Goal: Task Accomplishment & Management: Complete application form

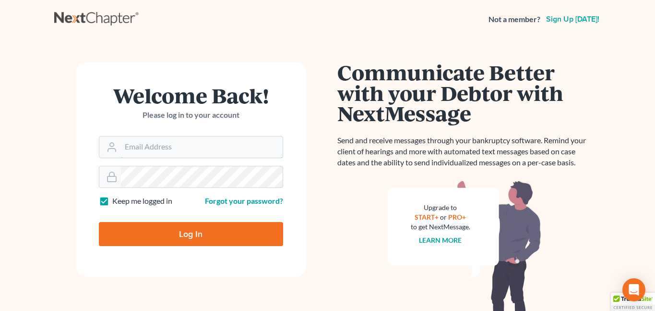
type input "[EMAIL_ADDRESS][DOMAIN_NAME]"
click at [189, 238] on input "Log In" at bounding box center [191, 234] width 184 height 24
type input "Thinking..."
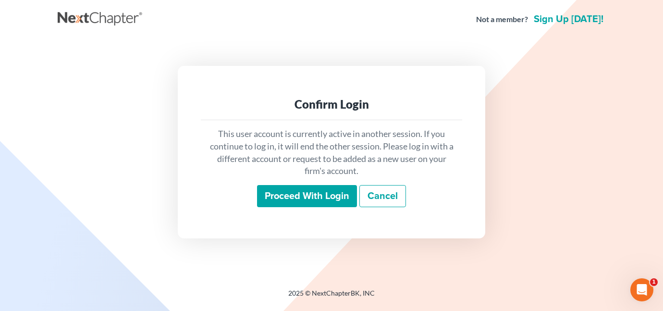
click at [286, 195] on input "Proceed with login" at bounding box center [307, 196] width 100 height 22
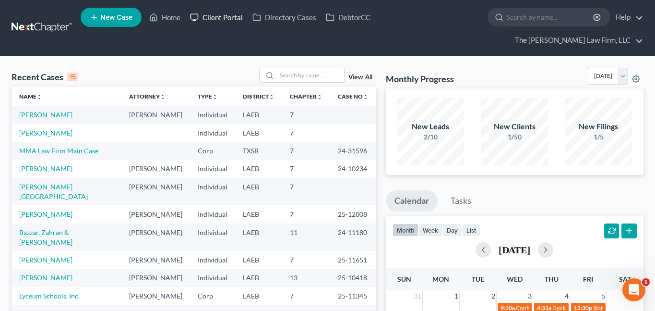
click at [217, 19] on link "Client Portal" at bounding box center [216, 17] width 62 height 17
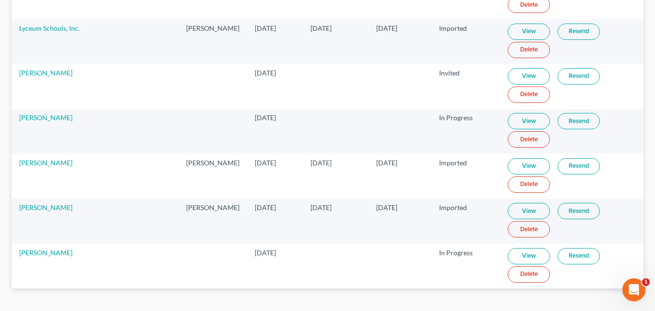
scroll to position [2200, 0]
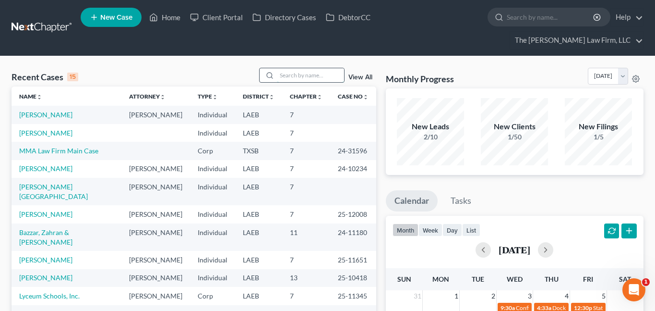
click at [285, 68] on input "search" at bounding box center [310, 75] width 67 height 14
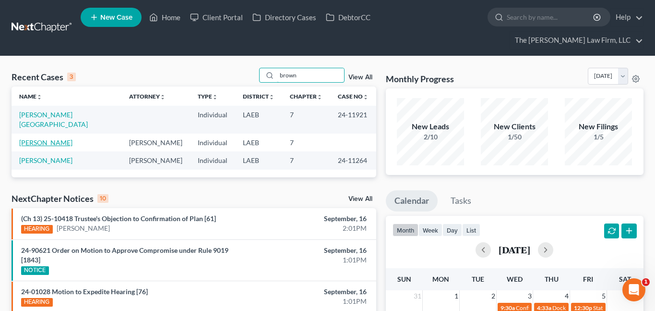
type input "brown"
click at [61, 138] on link "Brown, Brandon" at bounding box center [45, 142] width 53 height 8
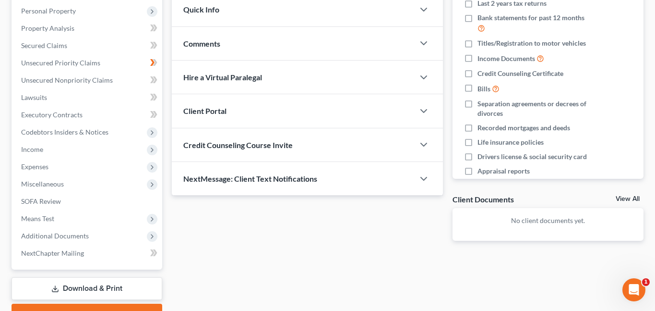
scroll to position [192, 0]
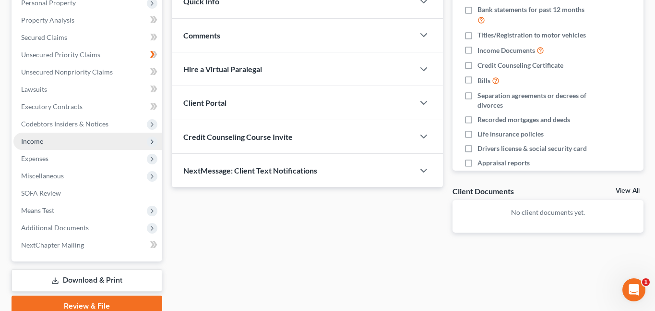
click at [33, 137] on span "Income" at bounding box center [32, 141] width 22 height 8
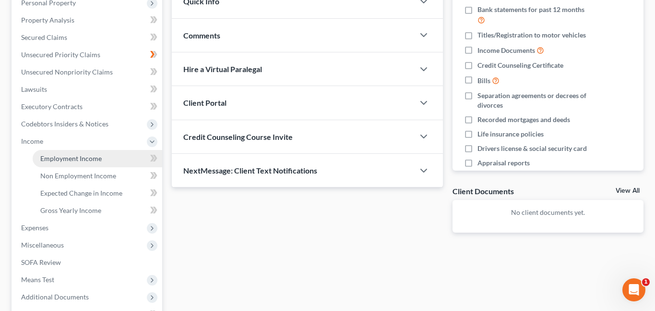
click at [92, 154] on span "Employment Income" at bounding box center [70, 158] width 61 height 8
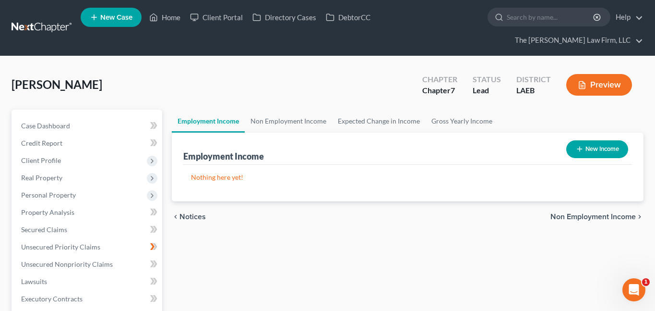
click at [174, 73] on div "Brown, Brandon Upgraded Chapter Chapter 7 Status Lead District LAEB Preview" at bounding box center [328, 89] width 632 height 42
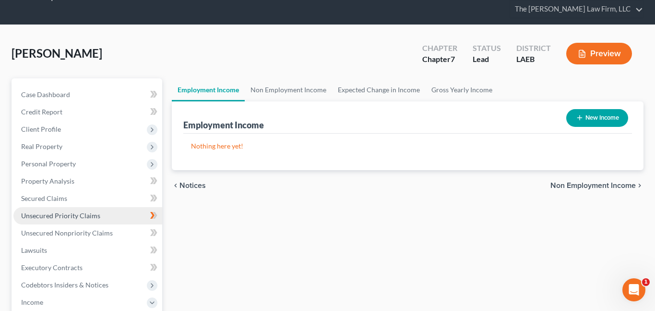
scroll to position [48, 0]
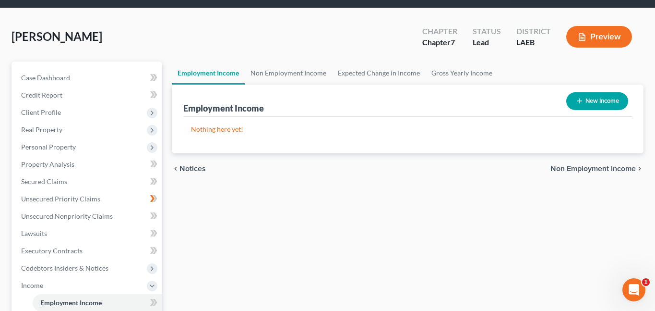
click at [233, 194] on div "Employment Income Non Employment Income Expected Change in Income Gross Yearly …" at bounding box center [408, 295] width 482 height 468
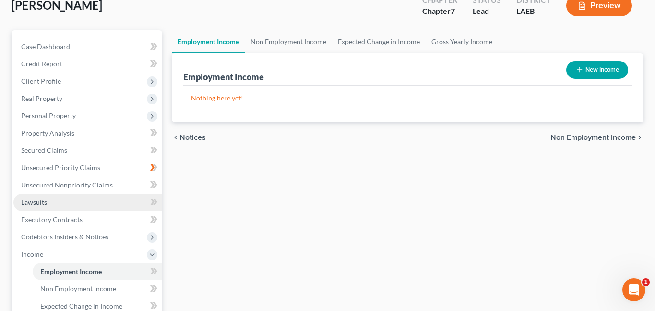
scroll to position [96, 0]
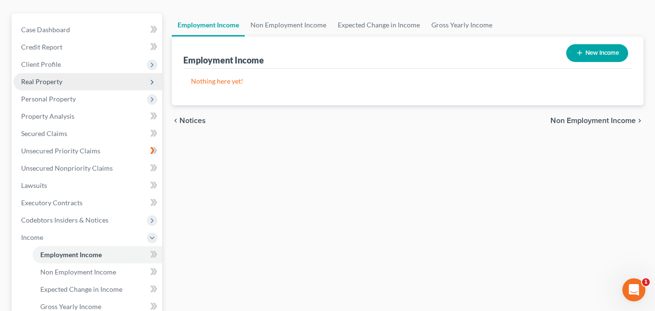
click at [53, 77] on span "Real Property" at bounding box center [41, 81] width 41 height 8
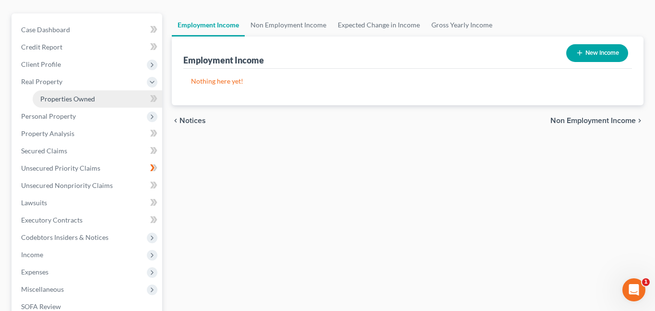
click at [69, 95] on span "Properties Owned" at bounding box center [67, 99] width 55 height 8
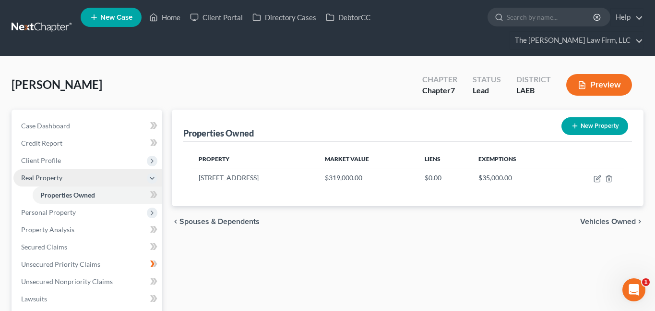
click at [40, 173] on span "Real Property" at bounding box center [41, 177] width 41 height 8
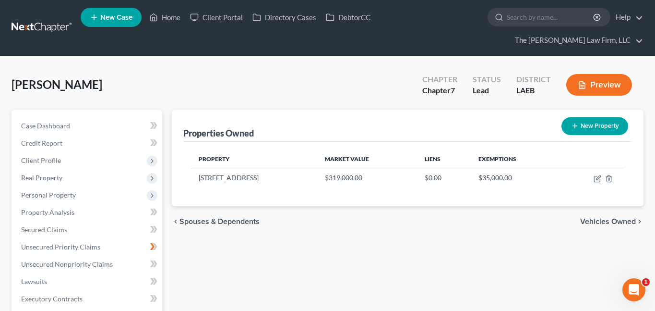
click at [170, 68] on div "Brown, Brandon Upgraded Chapter Chapter 7 Status Lead District LAEB Preview" at bounding box center [328, 89] width 632 height 42
click at [223, 68] on div "Brown, Brandon Upgraded Chapter Chapter 7 Status Lead District LAEB Preview" at bounding box center [328, 89] width 632 height 42
click at [217, 84] on div "Brown, Brandon Upgraded Chapter Chapter 7 Status Lead District LAEB Preview" at bounding box center [328, 89] width 632 height 42
click at [233, 83] on div "Brown, Brandon Upgraded Chapter Chapter 7 Status Lead District LAEB Preview" at bounding box center [328, 89] width 632 height 42
click at [239, 234] on div "Properties Owned New Property Property Market Value Liens Exemptions 4905 Arts …" at bounding box center [408, 308] width 482 height 399
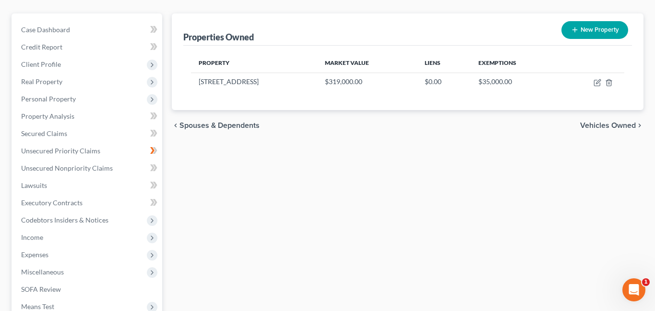
scroll to position [48, 0]
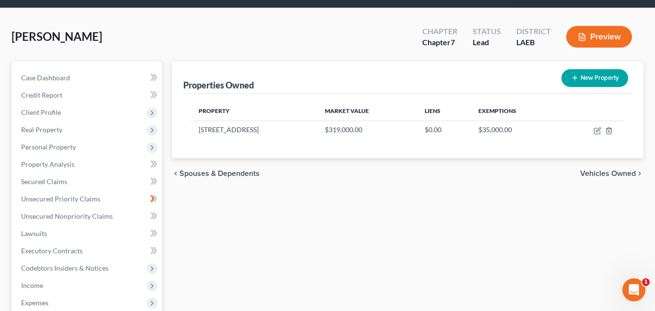
click at [329, 26] on div "Brown, Brandon Upgraded Chapter Chapter 7 Status Lead District LAEB Preview" at bounding box center [328, 41] width 632 height 42
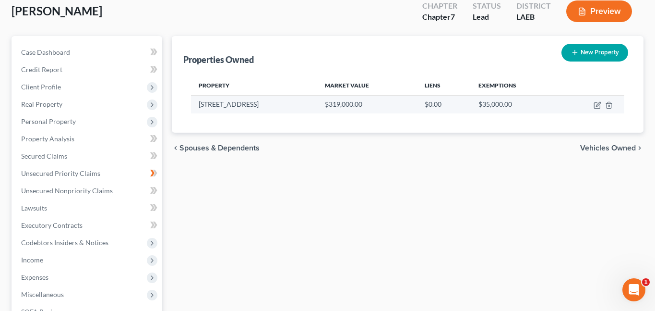
scroll to position [0, 0]
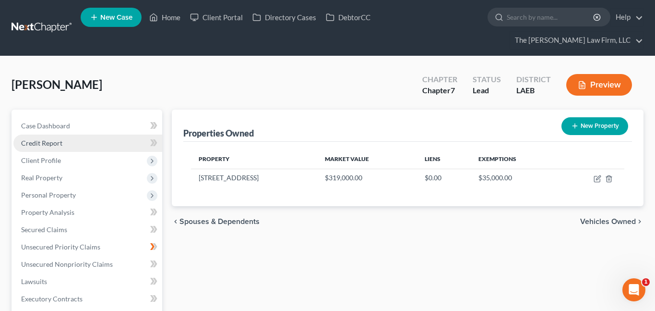
click at [51, 139] on span "Credit Report" at bounding box center [41, 143] width 41 height 8
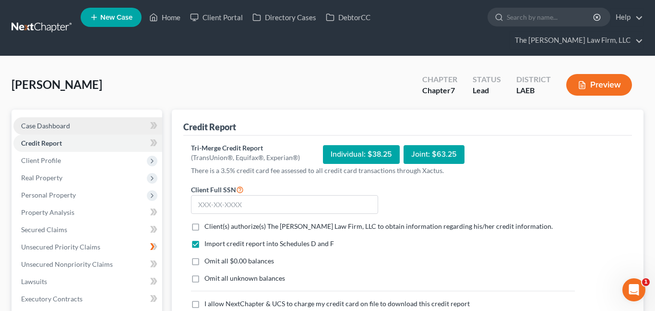
click at [62, 121] on span "Case Dashboard" at bounding box center [45, 125] width 49 height 8
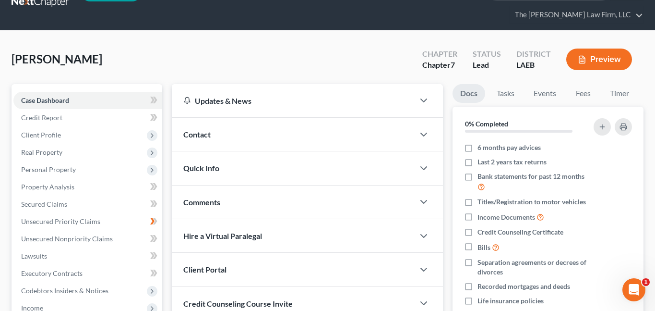
scroll to position [48, 0]
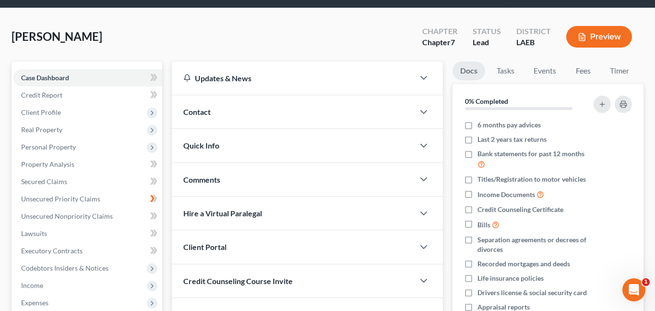
click at [252, 230] on div "Client Portal" at bounding box center [293, 246] width 242 height 33
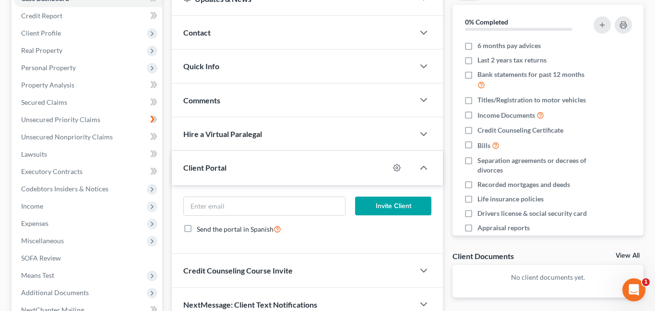
scroll to position [144, 0]
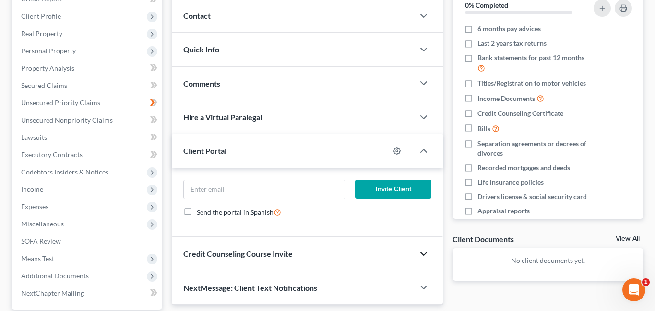
click at [425, 248] on icon "button" at bounding box center [424, 254] width 12 height 12
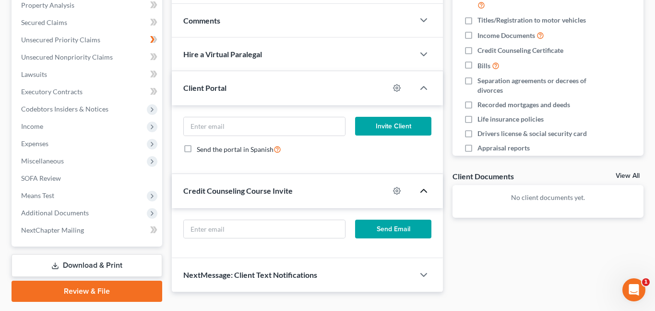
scroll to position [217, 0]
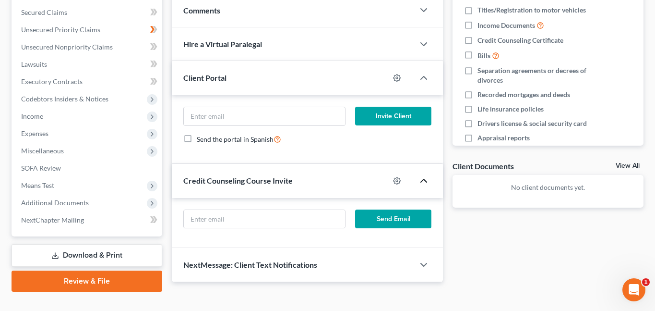
click at [510, 228] on div "Docs Tasks Events Fees Timer 0% Completed Nothing here yet! 6 months pay advice…" at bounding box center [548, 86] width 201 height 389
click at [266, 210] on input "text" at bounding box center [264, 219] width 161 height 18
click at [495, 251] on div "Docs Tasks Events Fees Timer 0% Completed Nothing here yet! 6 months pay advice…" at bounding box center [548, 86] width 201 height 389
click at [224, 210] on input "text" at bounding box center [264, 219] width 161 height 18
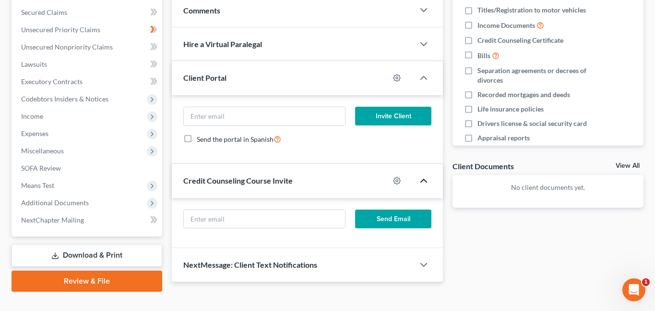
click at [238, 224] on div "Send Email" at bounding box center [307, 223] width 271 height 50
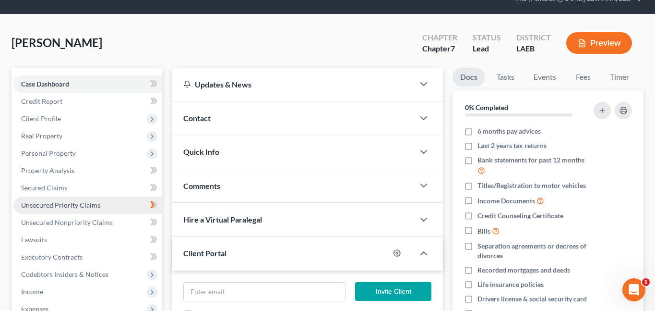
scroll to position [25, 0]
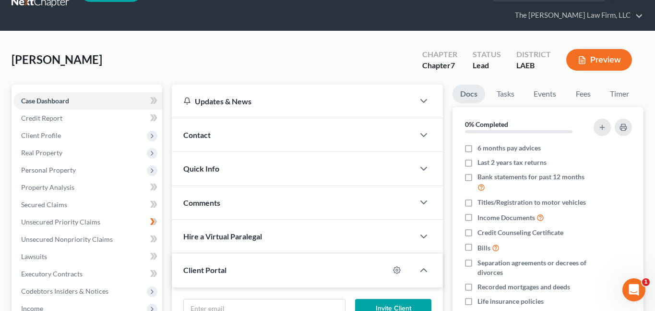
click at [331, 43] on div "Brown, Brandon Upgraded Chapter Chapter 7 Status Lead District LAEB Preview" at bounding box center [328, 64] width 632 height 42
click at [51, 114] on span "Credit Report" at bounding box center [41, 118] width 41 height 8
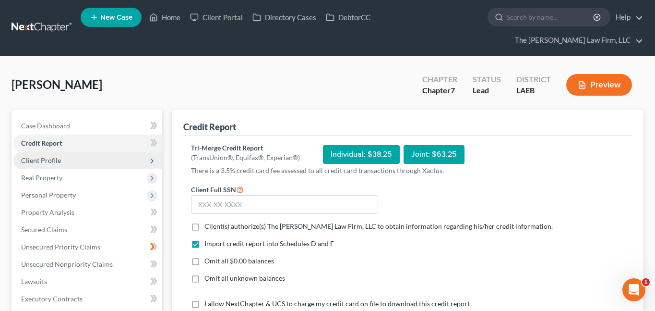
click at [66, 152] on span "Client Profile" at bounding box center [87, 160] width 149 height 17
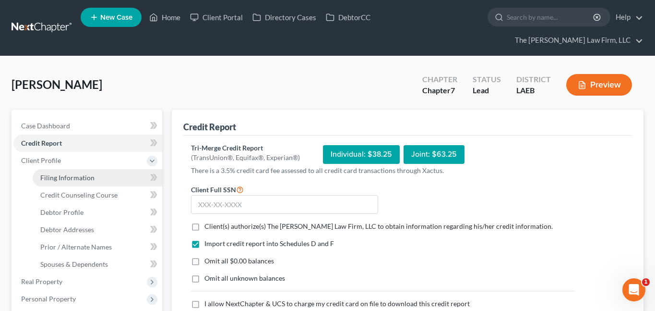
click at [91, 173] on span "Filing Information" at bounding box center [67, 177] width 54 height 8
select select "0"
select select "3"
select select "0"
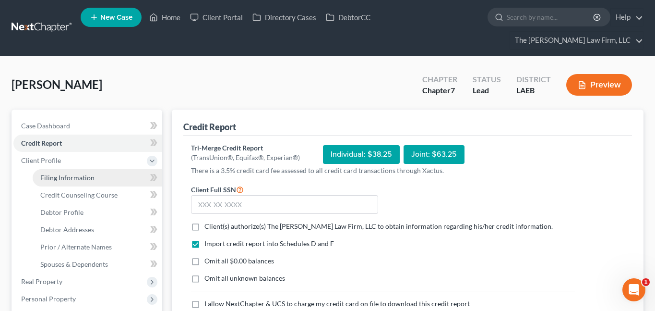
select select "34"
select select "19"
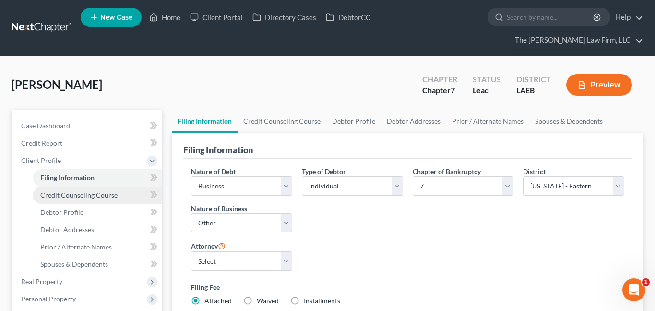
click at [87, 186] on link "Credit Counseling Course" at bounding box center [98, 194] width 130 height 17
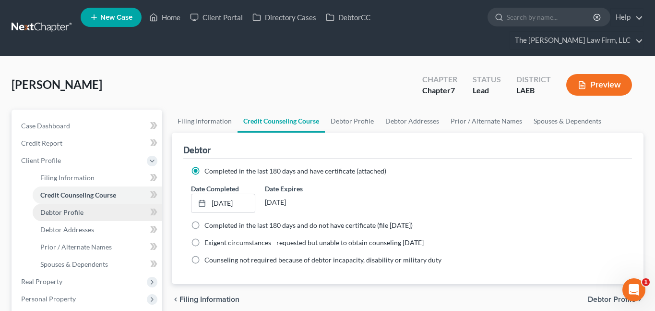
click at [70, 208] on span "Debtor Profile" at bounding box center [61, 212] width 43 height 8
select select "0"
select select "4"
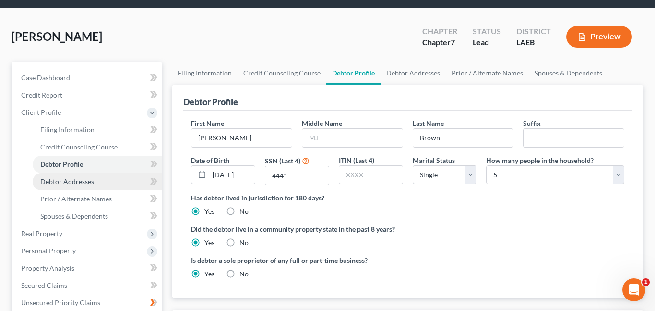
click at [74, 177] on span "Debtor Addresses" at bounding box center [67, 181] width 54 height 8
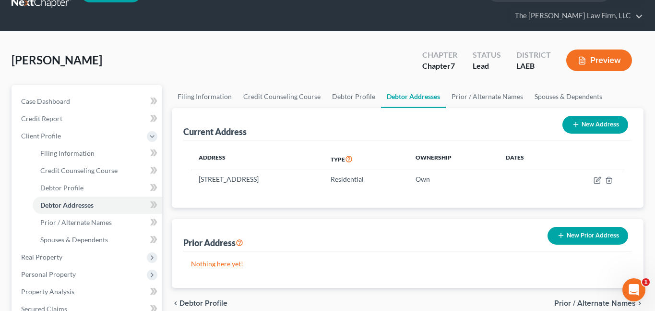
scroll to position [48, 0]
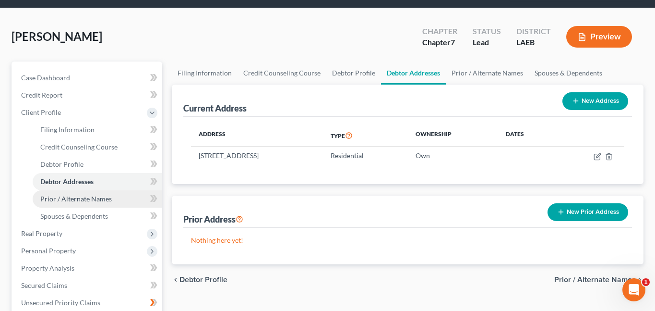
click at [86, 194] on span "Prior / Alternate Names" at bounding box center [76, 198] width 72 height 8
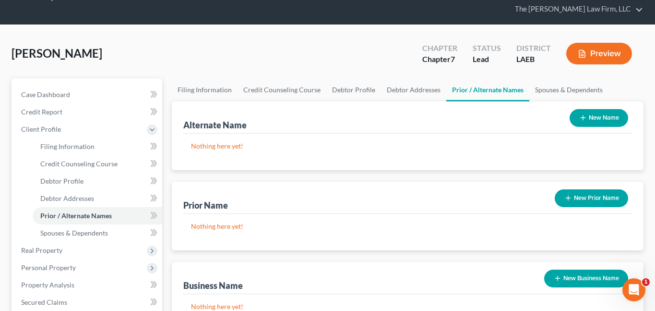
scroll to position [96, 0]
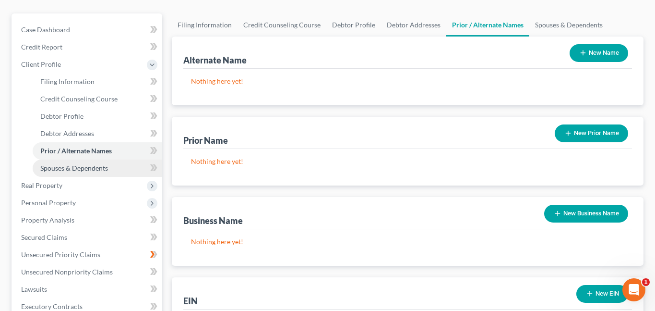
click at [61, 164] on span "Spouses & Dependents" at bounding box center [74, 168] width 68 height 8
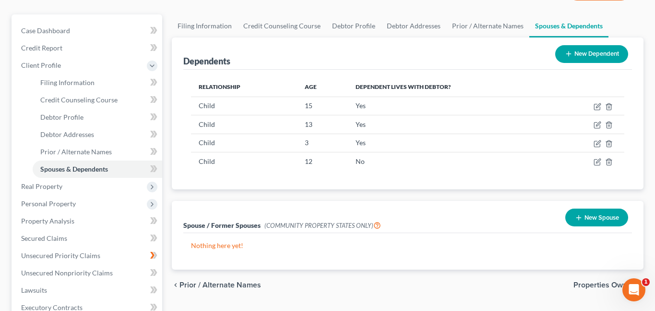
scroll to position [96, 0]
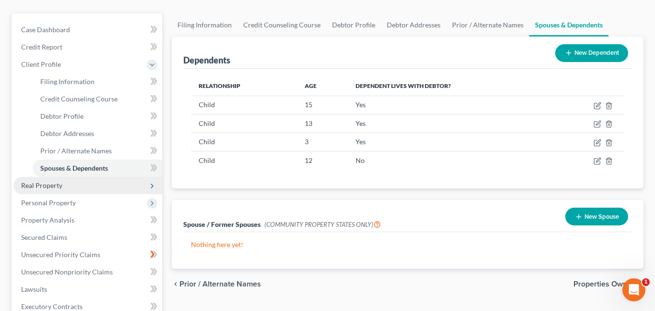
click at [69, 177] on span "Real Property" at bounding box center [87, 185] width 149 height 17
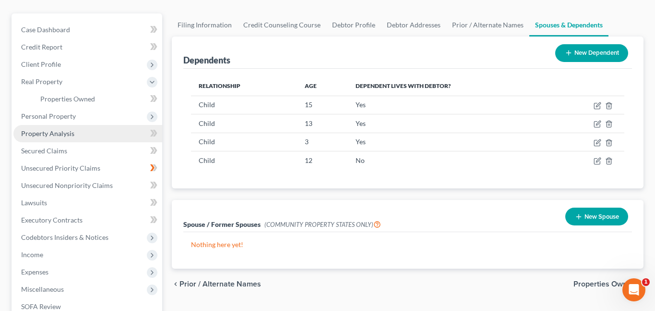
scroll to position [0, 0]
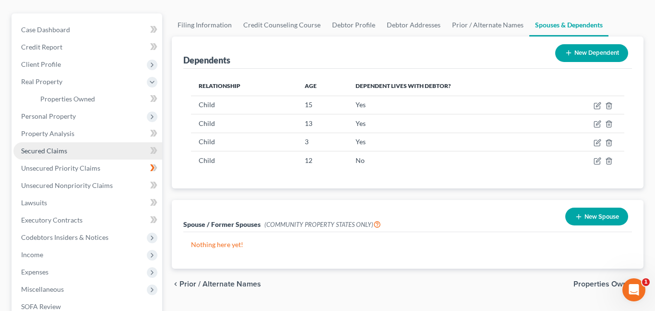
click at [50, 146] on span "Secured Claims" at bounding box center [44, 150] width 46 height 8
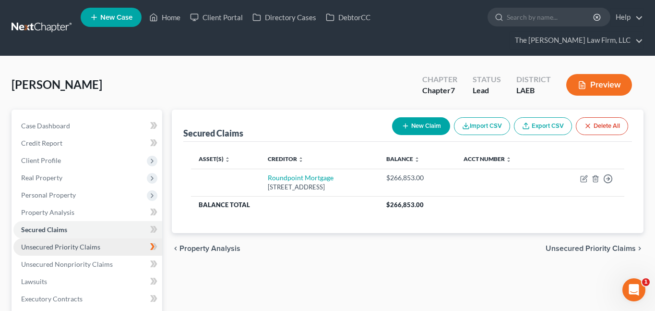
click at [34, 242] on span "Unsecured Priority Claims" at bounding box center [60, 246] width 79 height 8
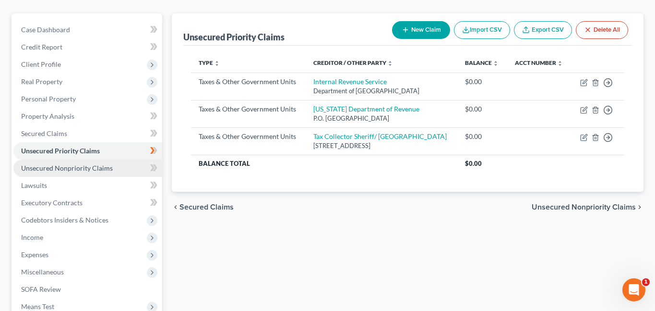
click at [53, 164] on span "Unsecured Nonpriority Claims" at bounding box center [67, 168] width 92 height 8
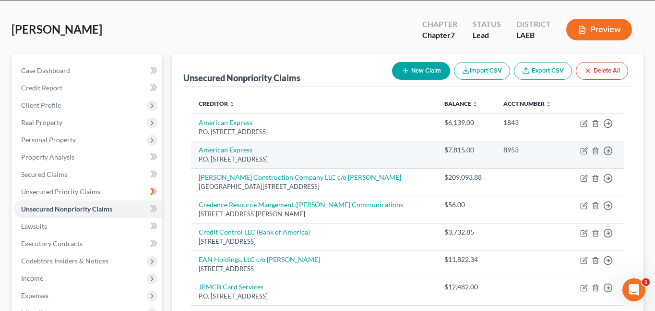
scroll to position [192, 0]
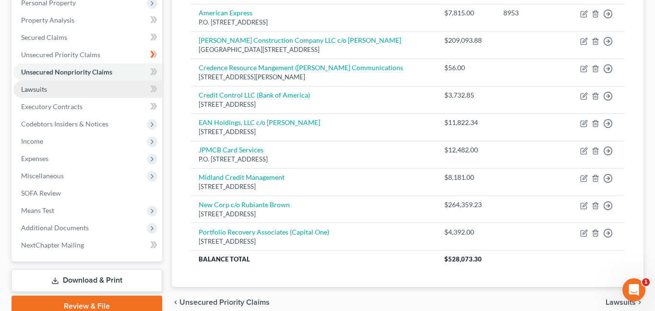
click at [35, 85] on span "Lawsuits" at bounding box center [34, 89] width 26 height 8
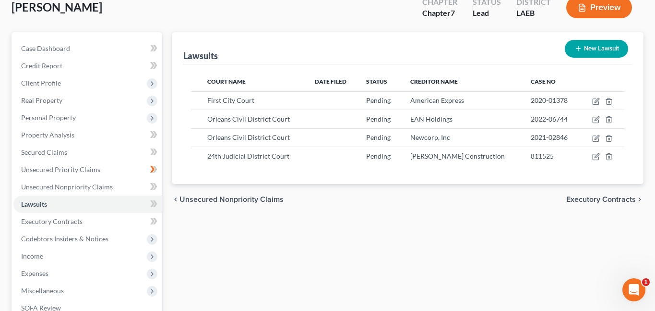
scroll to position [96, 0]
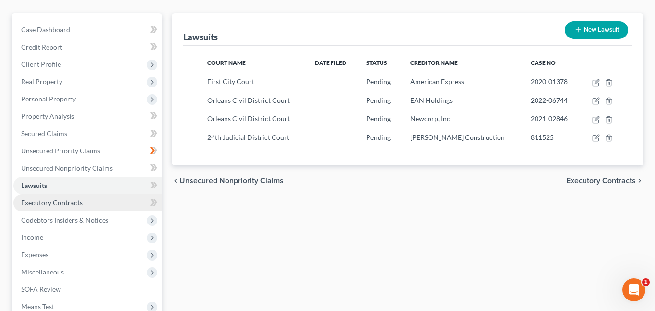
click at [40, 194] on link "Executory Contracts" at bounding box center [87, 202] width 149 height 17
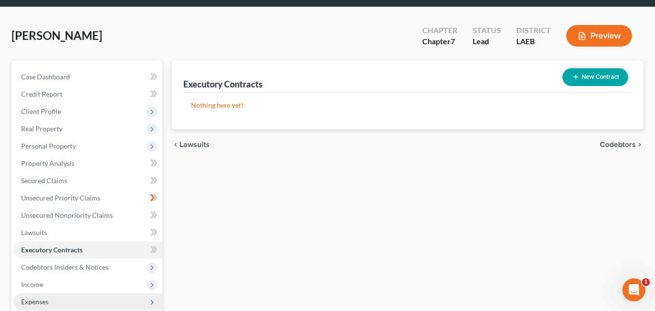
scroll to position [144, 0]
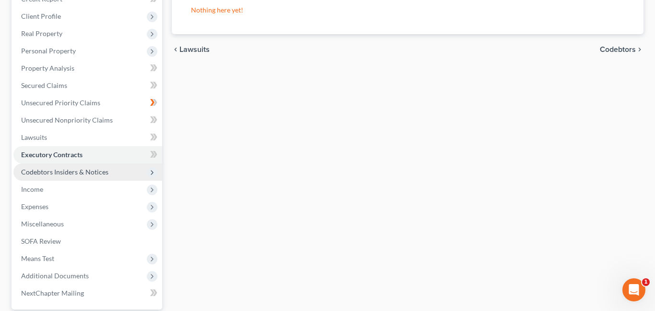
click at [59, 168] on span "Codebtors Insiders & Notices" at bounding box center [64, 172] width 87 height 8
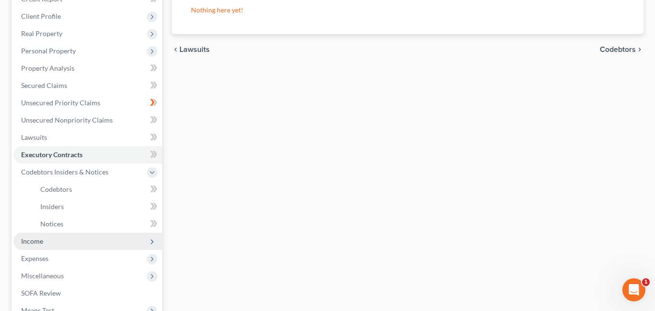
click at [36, 237] on span "Income" at bounding box center [32, 241] width 22 height 8
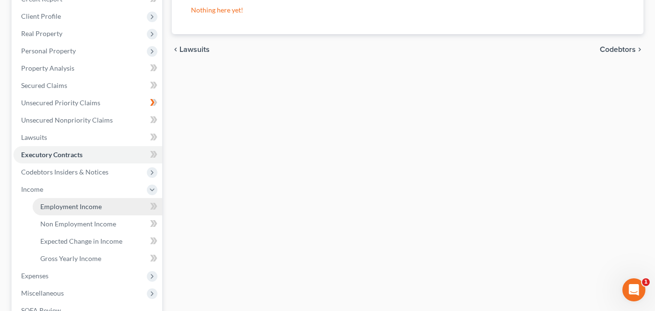
click at [74, 202] on span "Employment Income" at bounding box center [70, 206] width 61 height 8
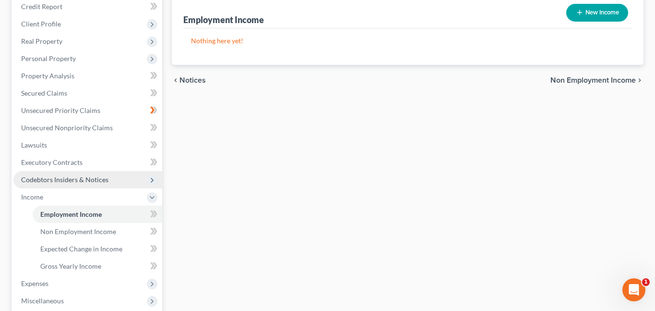
scroll to position [192, 0]
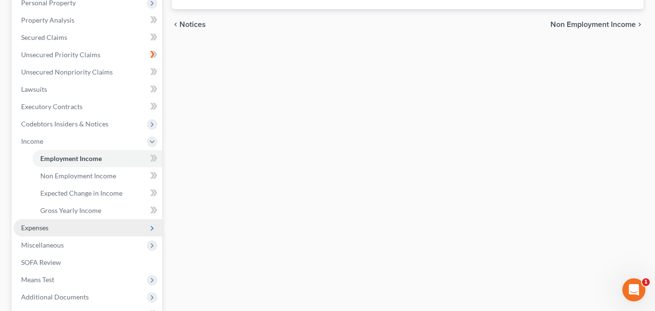
click at [29, 223] on span "Expenses" at bounding box center [34, 227] width 27 height 8
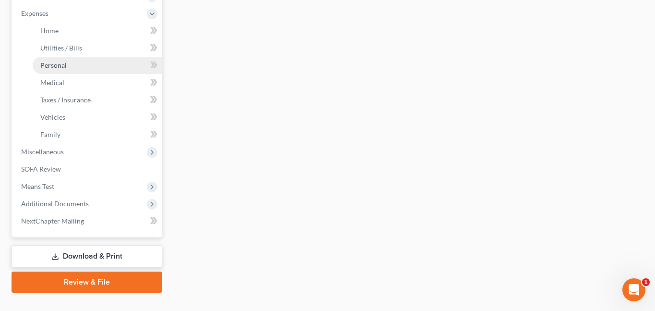
scroll to position [338, 0]
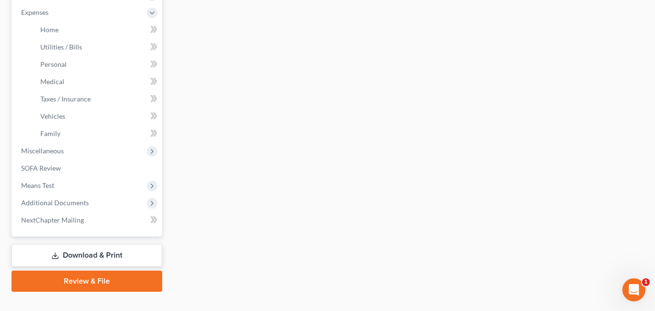
click at [231, 169] on div "Employment Income Non Employment Income Expected Change in Income Gross Yearly …" at bounding box center [408, 31] width 482 height 520
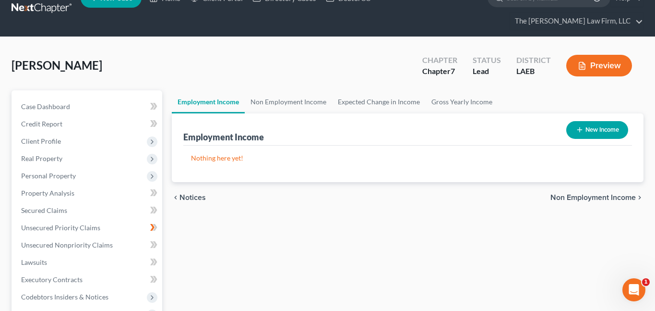
scroll to position [0, 0]
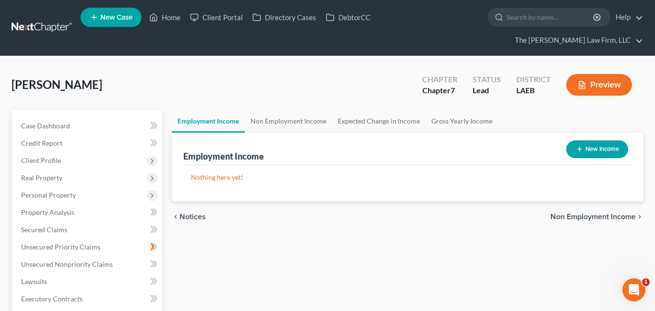
click at [312, 78] on div "Brown, Brandon Upgraded Chapter Chapter 7 Status Lead District LAEB Preview" at bounding box center [328, 89] width 632 height 42
click at [305, 68] on div "Brown, Brandon Upgraded Chapter Chapter 7 Status Lead District LAEB Preview" at bounding box center [328, 89] width 632 height 42
click at [282, 73] on div "Brown, Brandon Upgraded Chapter Chapter 7 Status Lead District LAEB Preview" at bounding box center [328, 89] width 632 height 42
click at [228, 68] on div "Brown, Brandon Upgraded Chapter Chapter 7 Status Lead District LAEB Preview" at bounding box center [328, 89] width 632 height 42
click at [41, 139] on span "Credit Report" at bounding box center [41, 143] width 41 height 8
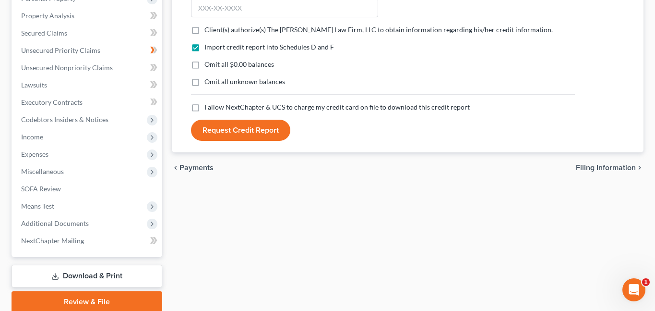
scroll to position [217, 0]
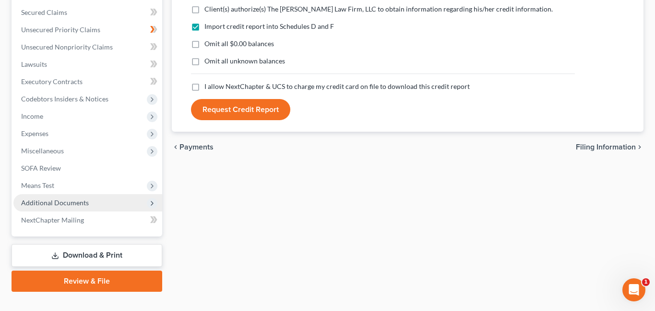
click at [60, 198] on span "Additional Documents" at bounding box center [55, 202] width 68 height 8
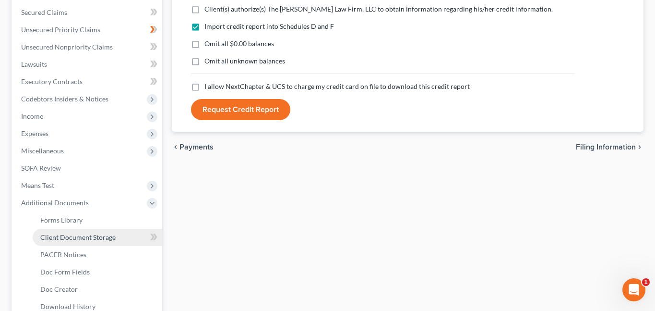
click at [74, 233] on span "Client Document Storage" at bounding box center [77, 237] width 75 height 8
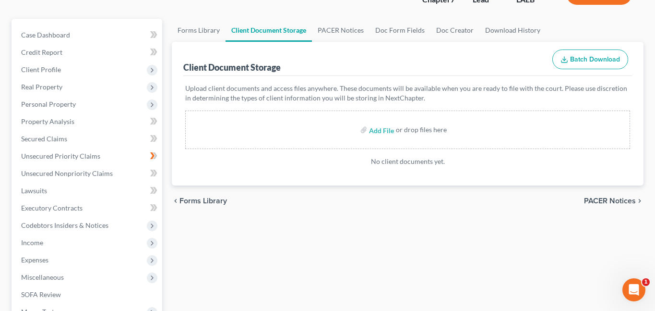
scroll to position [48, 0]
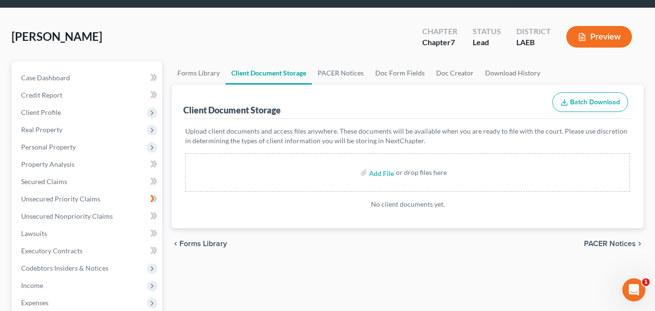
click at [253, 228] on div "chevron_left Forms Library PACER Notices chevron_right" at bounding box center [408, 243] width 472 height 31
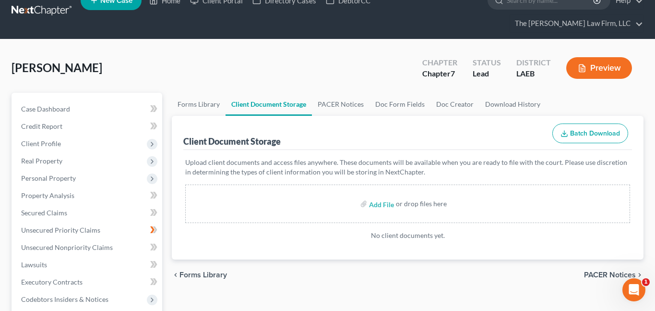
scroll to position [0, 0]
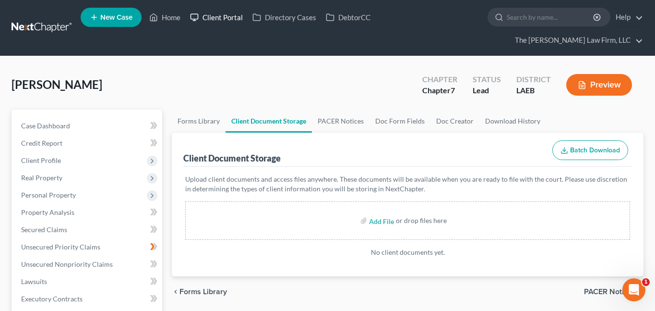
click at [228, 18] on link "Client Portal" at bounding box center [216, 17] width 62 height 17
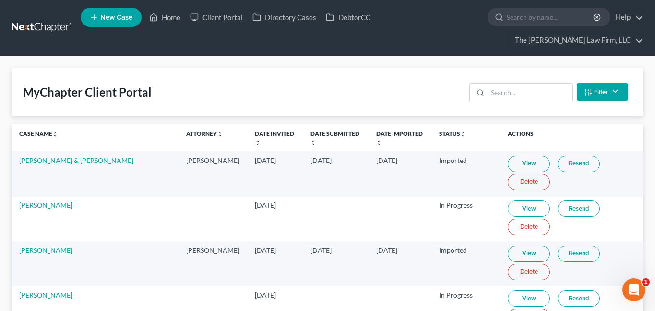
click at [257, 68] on div "MyChapter Client Portal Filter Status Filter... Invited In Progress Ready To Re…" at bounding box center [328, 92] width 632 height 48
click at [95, 124] on th "Case Name unfold_more expand_more expand_less" at bounding box center [95, 137] width 167 height 27
click at [176, 15] on link "Home" at bounding box center [165, 17] width 41 height 17
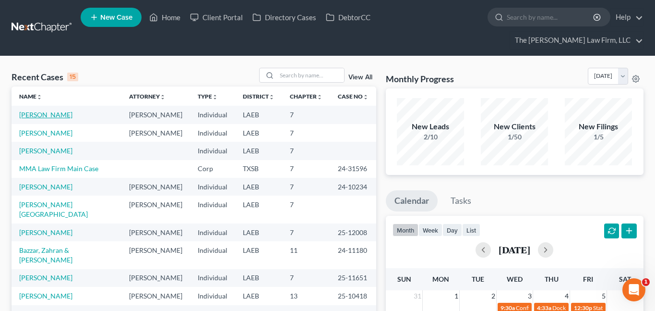
click at [27, 110] on link "Brown, Brandon" at bounding box center [45, 114] width 53 height 8
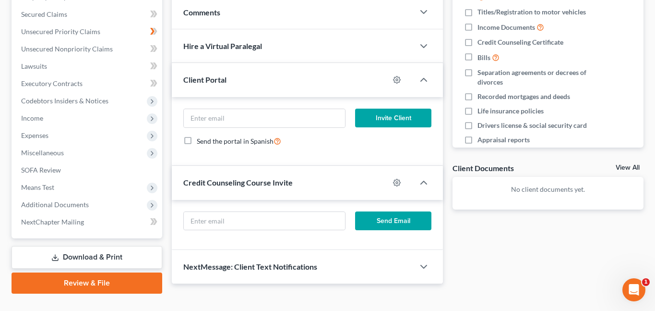
scroll to position [217, 0]
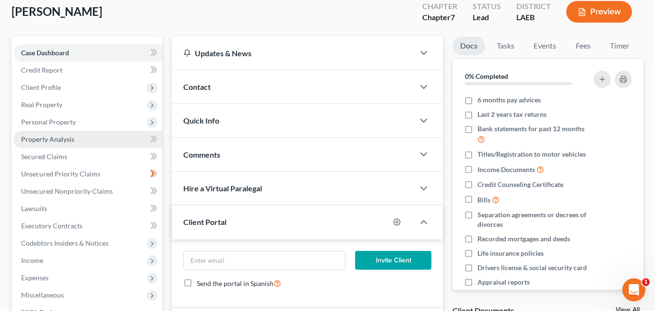
scroll to position [169, 0]
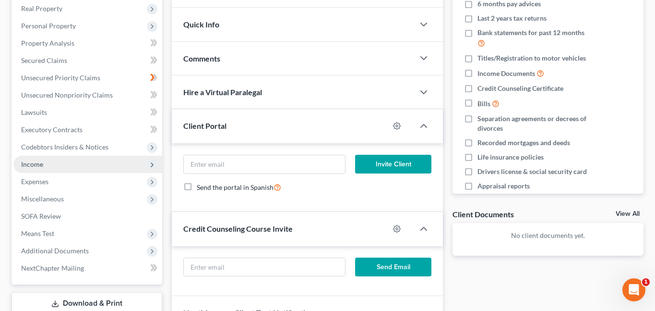
click at [52, 156] on span "Income" at bounding box center [87, 164] width 149 height 17
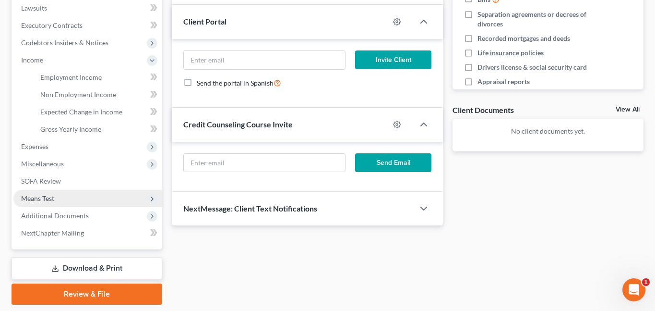
scroll to position [286, 0]
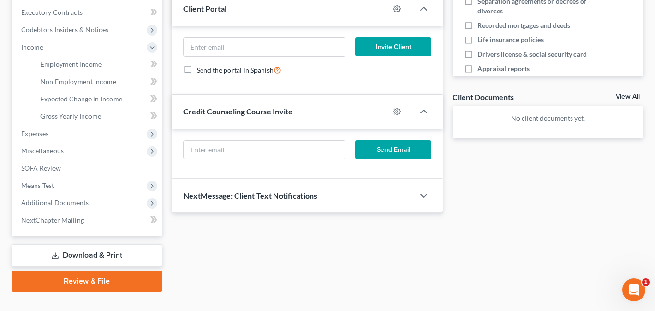
click at [113, 244] on link "Download & Print" at bounding box center [87, 255] width 151 height 23
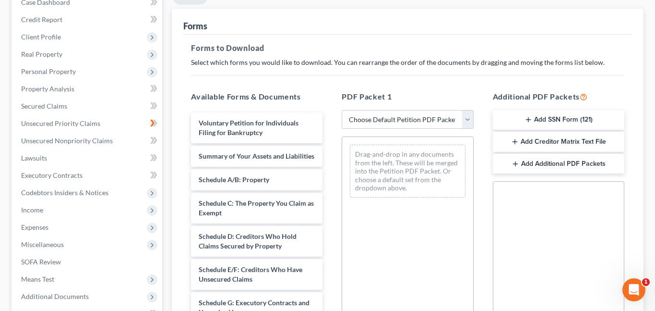
scroll to position [144, 0]
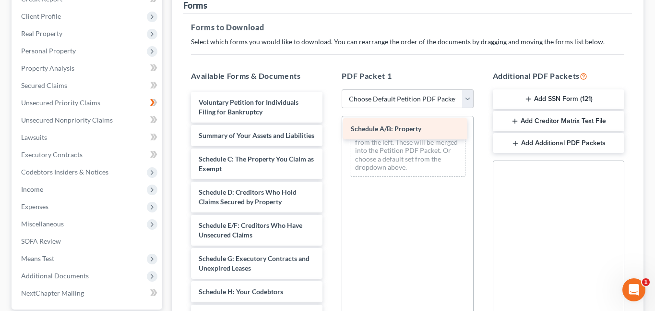
drag, startPoint x: 242, startPoint y: 150, endPoint x: 395, endPoint y: 127, distance: 154.4
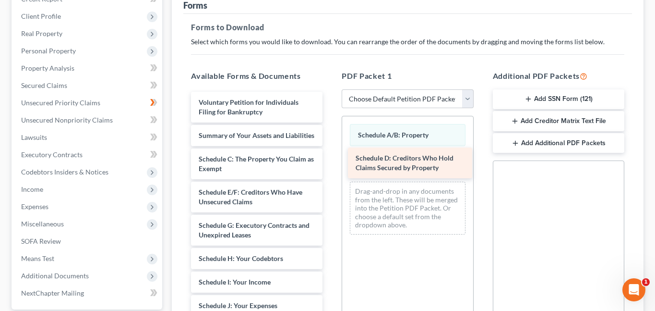
drag, startPoint x: 224, startPoint y: 187, endPoint x: 380, endPoint y: 159, distance: 158.4
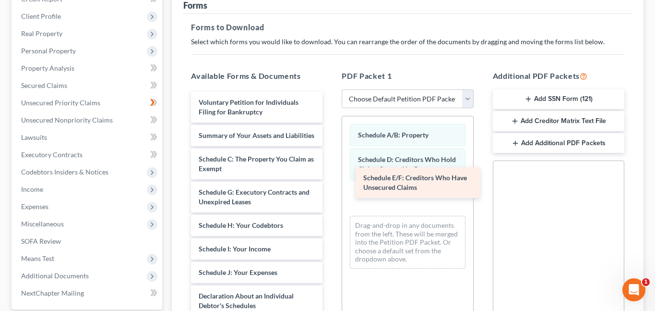
drag, startPoint x: 226, startPoint y: 183, endPoint x: 391, endPoint y: 177, distance: 164.8
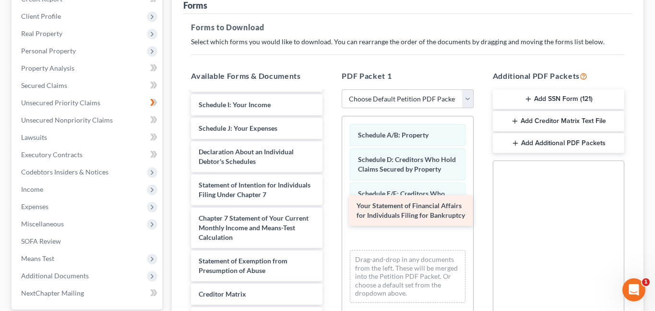
drag, startPoint x: 216, startPoint y: 181, endPoint x: 374, endPoint y: 209, distance: 160.6
click at [330, 209] on div "Your Statement of Financial Affairs for Individuals Filing for Bankruptcy Volun…" at bounding box center [256, 171] width 147 height 447
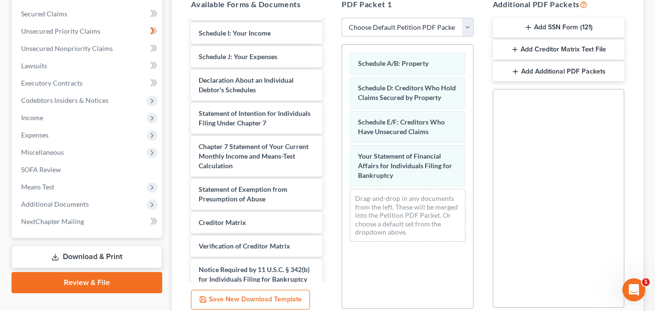
scroll to position [282, 0]
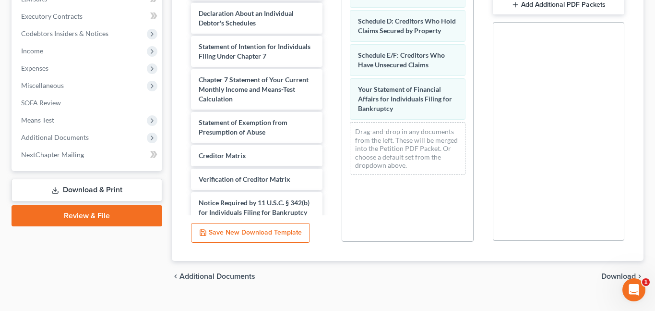
click at [618, 272] on span "Download" at bounding box center [619, 276] width 35 height 8
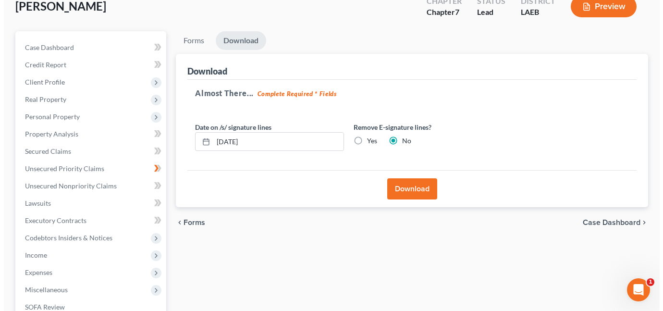
scroll to position [73, 0]
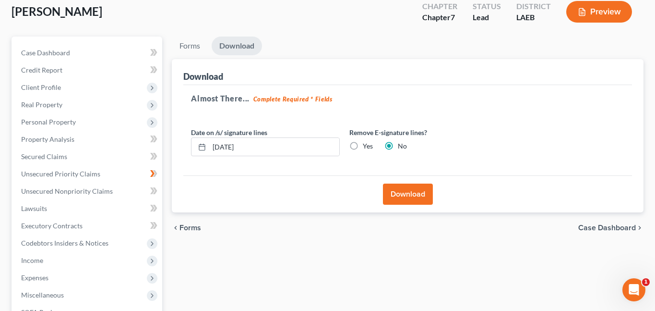
click at [404, 183] on button "Download" at bounding box center [408, 193] width 50 height 21
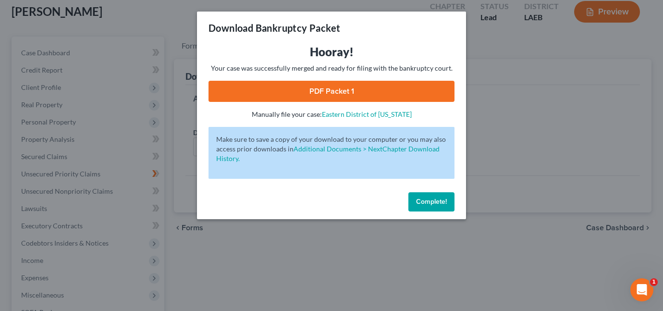
click at [375, 91] on link "PDF Packet 1" at bounding box center [331, 91] width 246 height 21
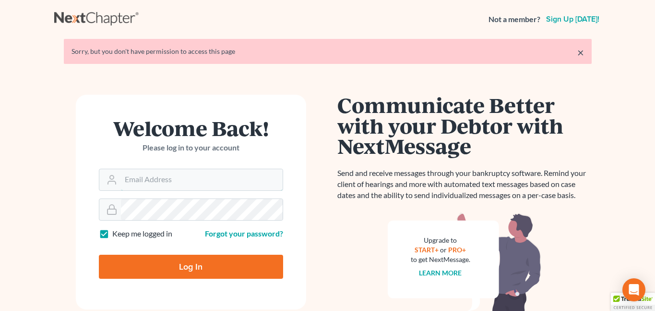
type input "[EMAIL_ADDRESS][DOMAIN_NAME]"
click at [177, 275] on input "Log In" at bounding box center [191, 266] width 184 height 24
type input "Thinking..."
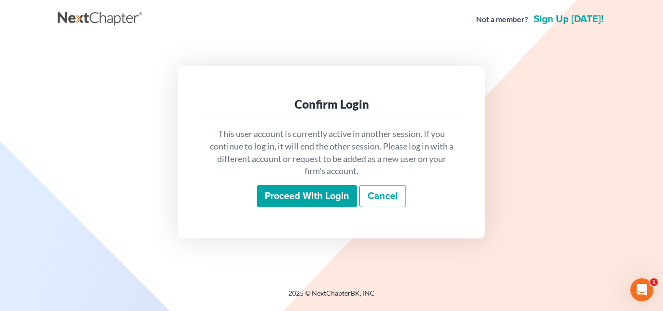
click at [282, 202] on input "Proceed with login" at bounding box center [307, 196] width 100 height 22
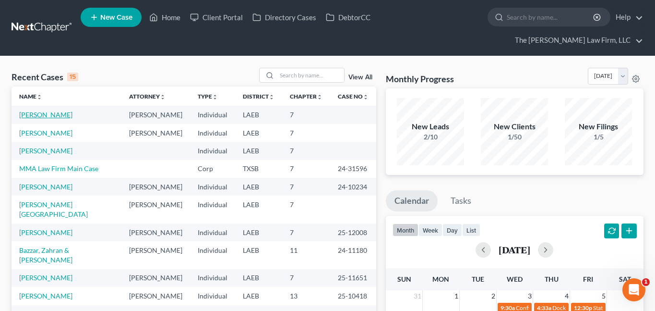
click at [41, 110] on link "Brown, Brandon" at bounding box center [45, 114] width 53 height 8
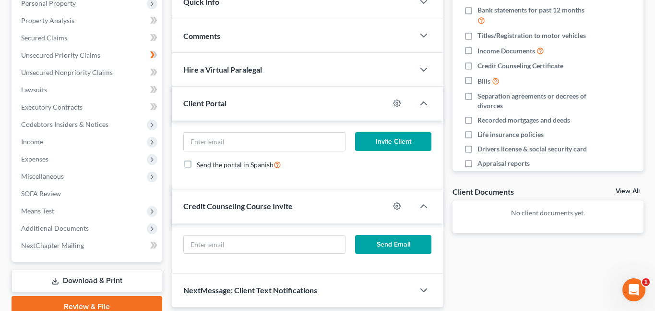
scroll to position [192, 0]
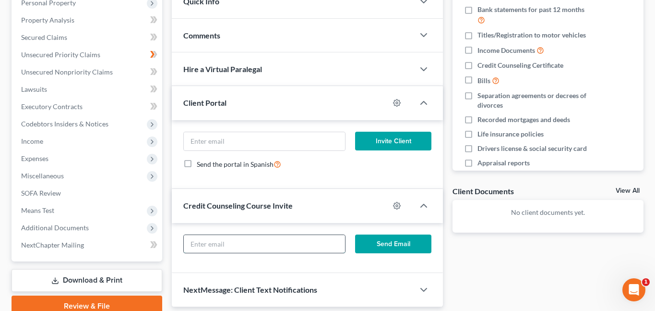
click at [195, 235] on input "text" at bounding box center [264, 244] width 161 height 18
paste input "BNZBrown@yahoo.com"
type input "BNZBrown@yahoo.com"
click at [396, 234] on button "Send Email" at bounding box center [393, 243] width 76 height 19
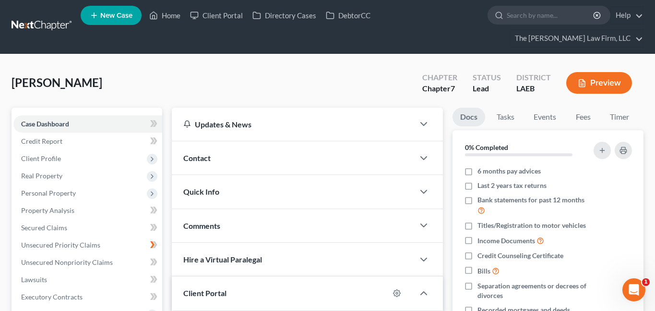
scroll to position [0, 0]
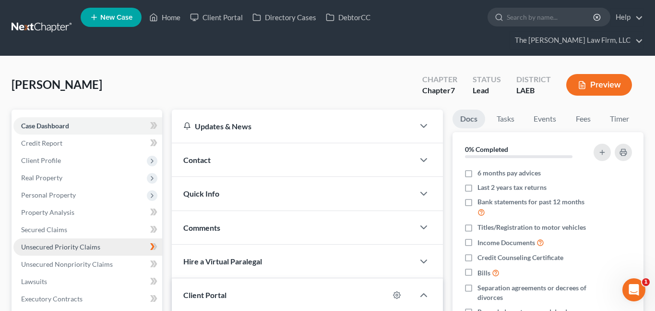
click at [55, 242] on span "Unsecured Priority Claims" at bounding box center [60, 246] width 79 height 8
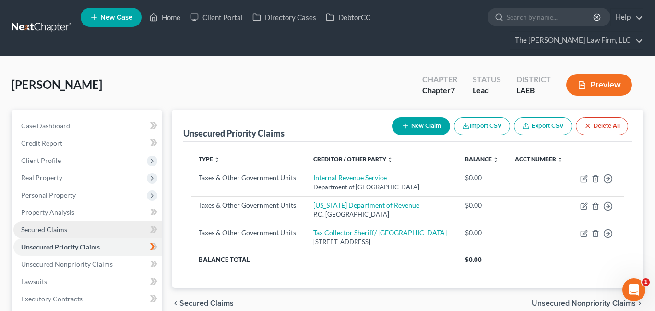
click at [55, 225] on span "Secured Claims" at bounding box center [44, 229] width 46 height 8
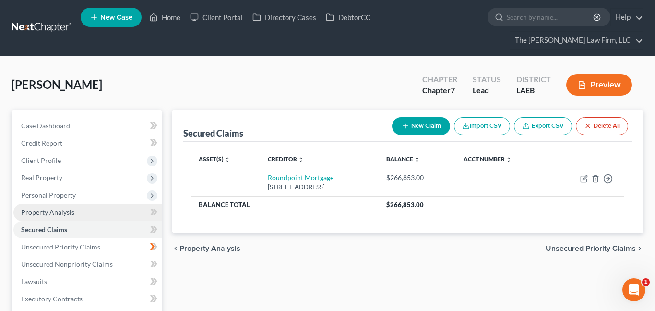
click at [53, 208] on span "Property Analysis" at bounding box center [47, 212] width 53 height 8
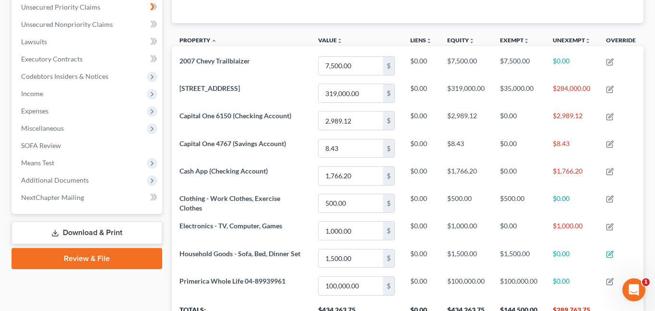
scroll to position [240, 0]
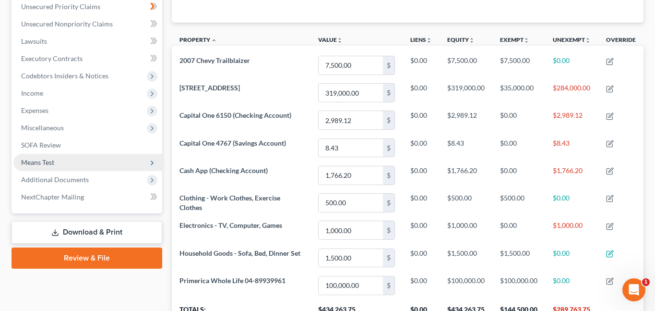
click at [50, 158] on span "Means Test" at bounding box center [37, 162] width 33 height 8
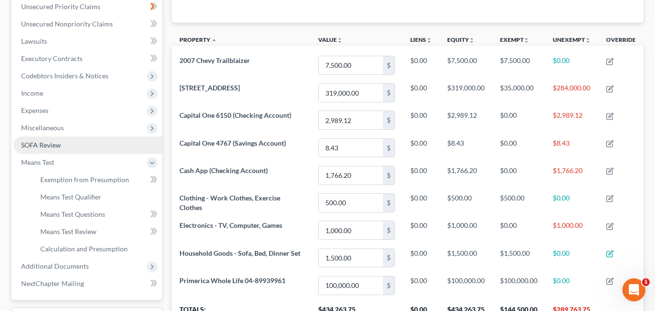
drag, startPoint x: 48, startPoint y: 135, endPoint x: 48, endPoint y: 126, distance: 9.1
click at [48, 136] on link "SOFA Review" at bounding box center [87, 144] width 149 height 17
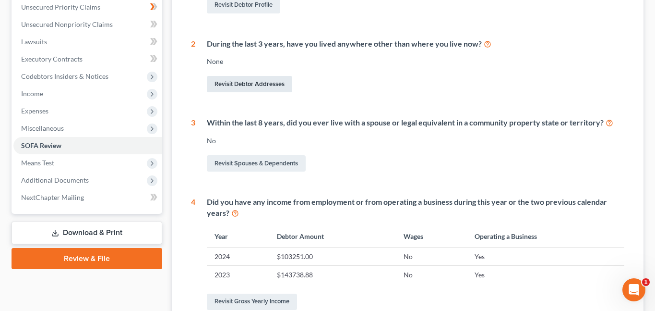
scroll to position [240, 0]
